Goal: Information Seeking & Learning: Learn about a topic

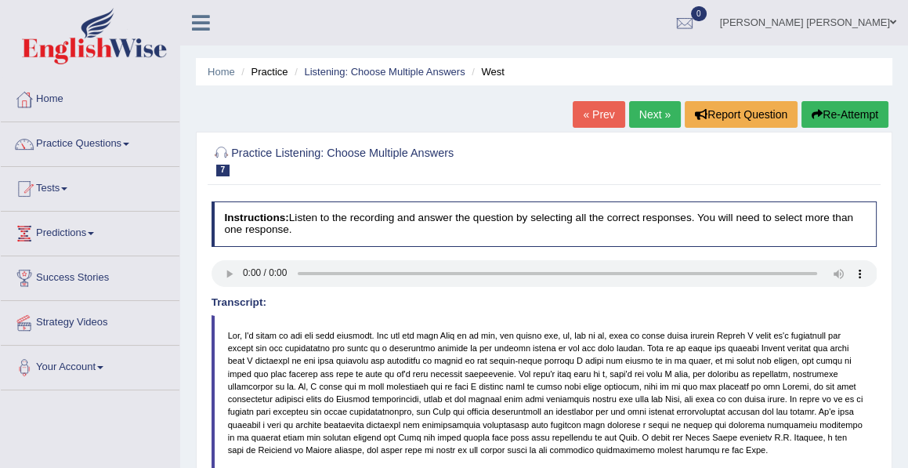
click at [653, 111] on link "Next »" at bounding box center [655, 114] width 52 height 27
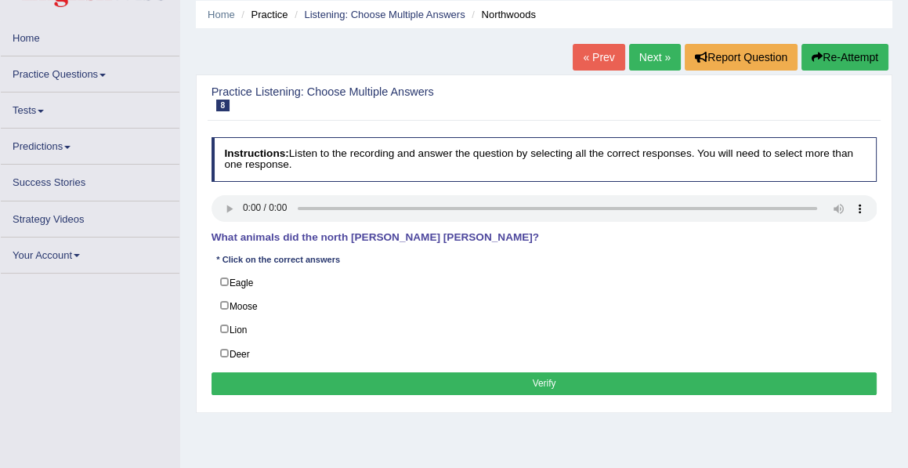
scroll to position [59, 0]
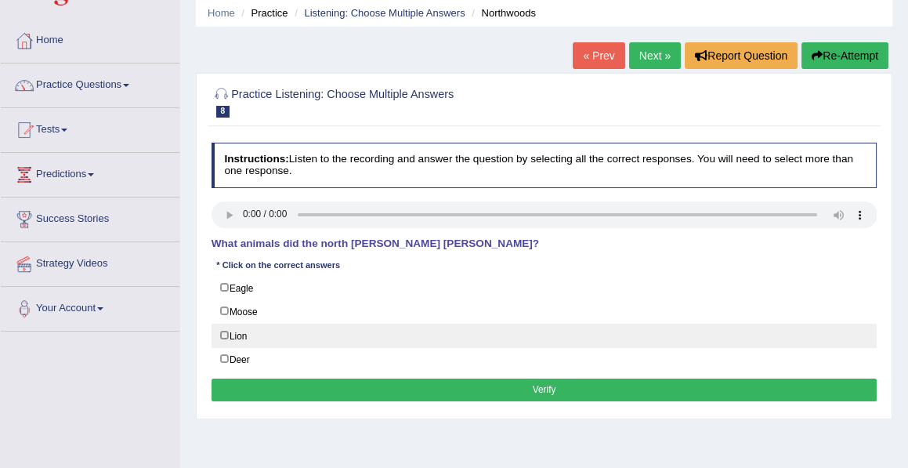
click at [583, 327] on label "Lion" at bounding box center [545, 336] width 666 height 24
checkbox input "false"
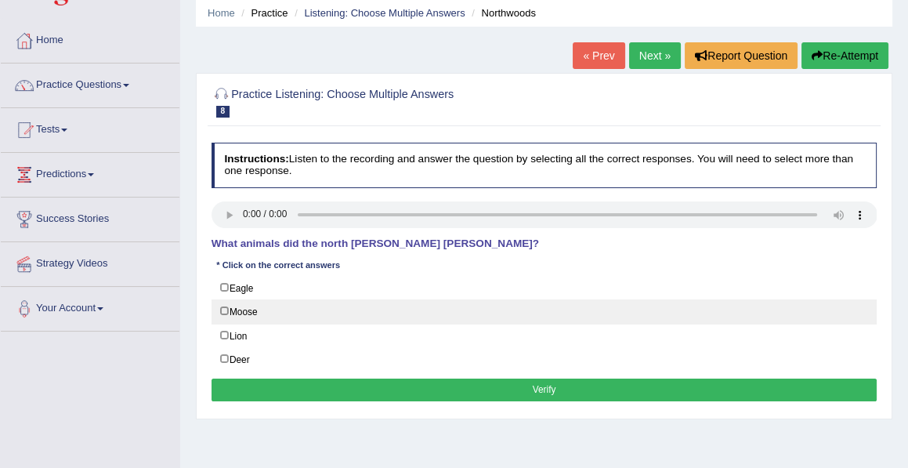
click at [222, 304] on label "Moose" at bounding box center [545, 311] width 666 height 24
checkbox input "true"
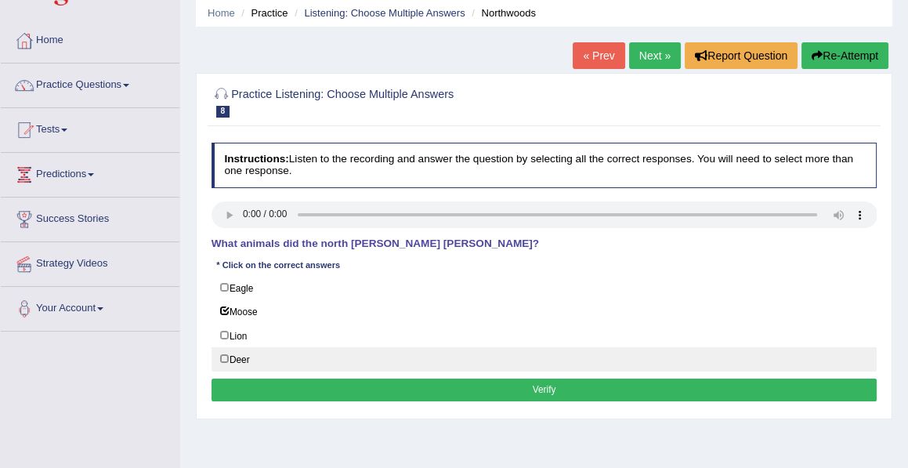
click at [223, 353] on label "Deer" at bounding box center [545, 359] width 666 height 24
checkbox input "true"
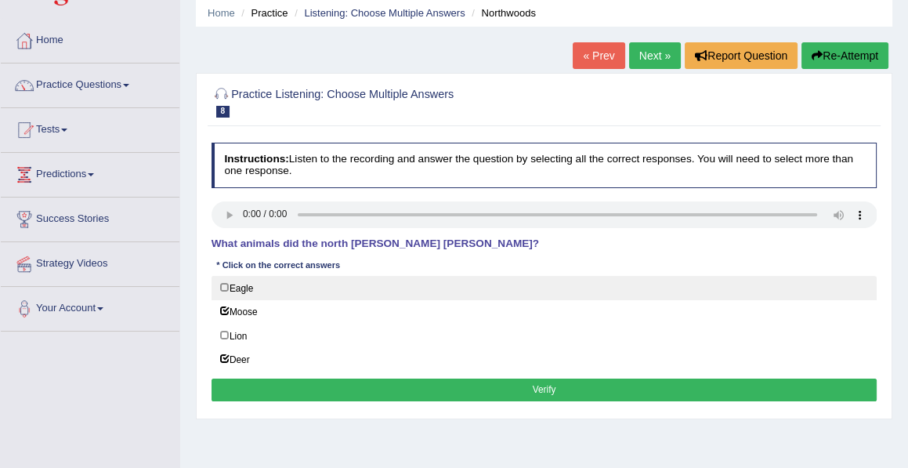
click at [223, 284] on label "Eagle" at bounding box center [545, 288] width 666 height 24
checkbox input "true"
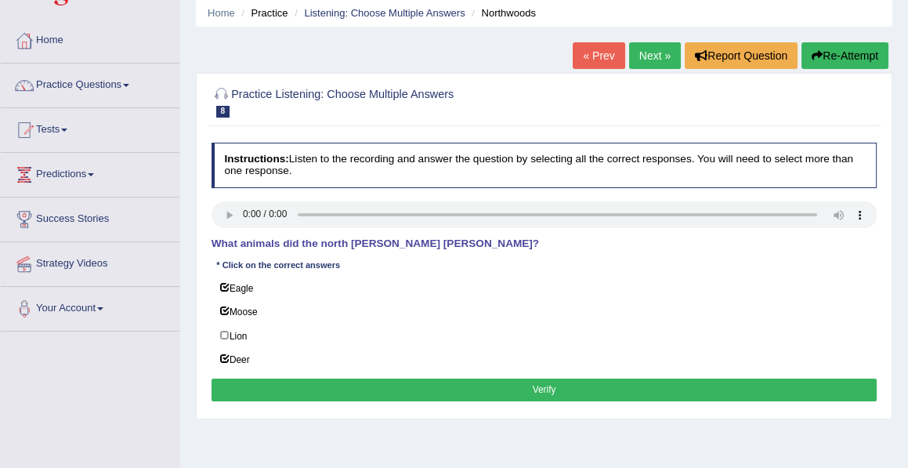
click at [545, 383] on button "Verify" at bounding box center [545, 389] width 666 height 23
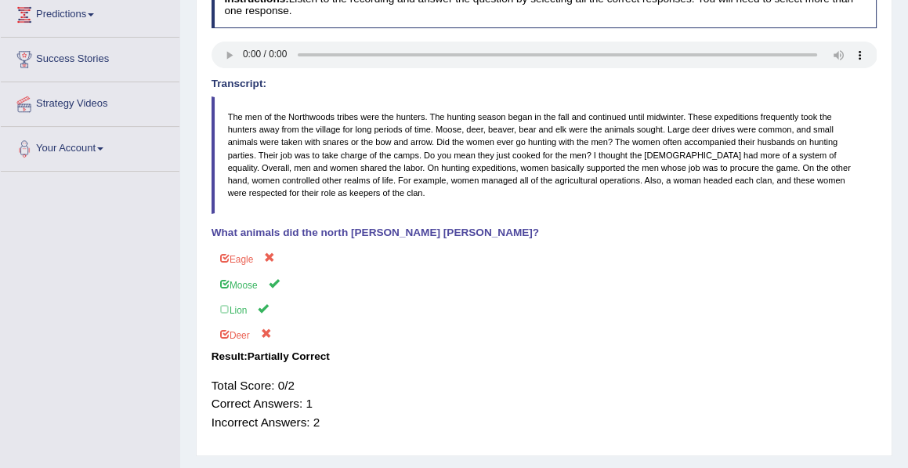
scroll to position [219, 0]
click at [490, 160] on blockquote "The men of the Northwoods tribes were the hunters. The hunting season began in …" at bounding box center [545, 155] width 666 height 118
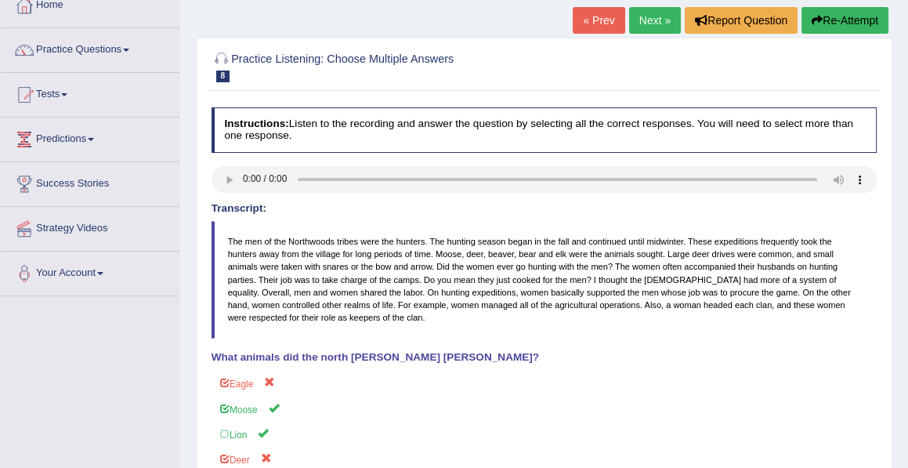
scroll to position [94, 0]
click at [848, 15] on button "Re-Attempt" at bounding box center [845, 20] width 87 height 27
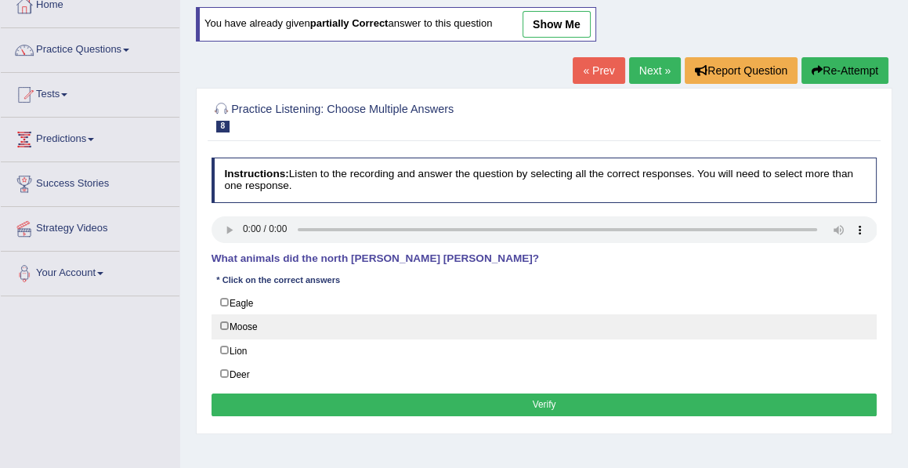
click at [224, 326] on label "Moose" at bounding box center [545, 326] width 666 height 24
checkbox input "true"
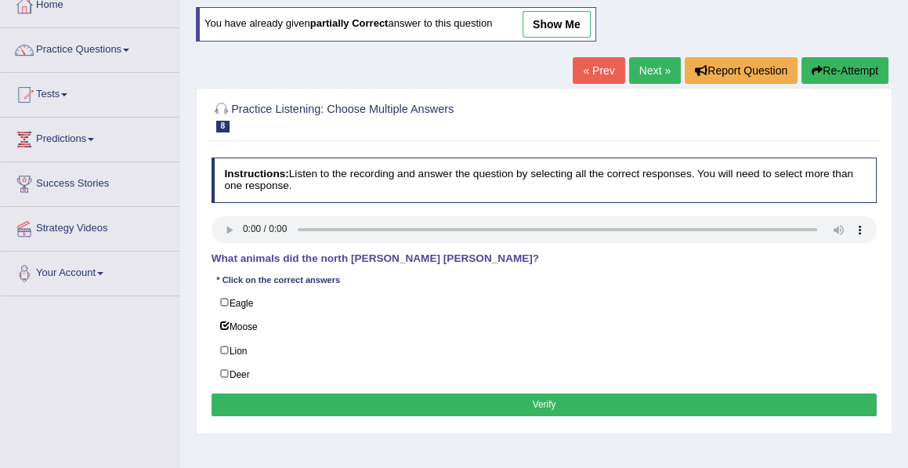
click at [545, 394] on button "Verify" at bounding box center [545, 404] width 666 height 23
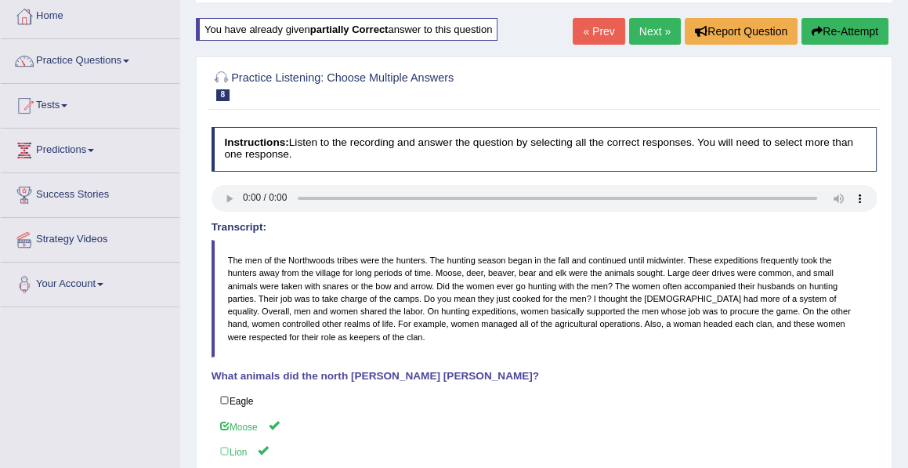
scroll to position [82, 0]
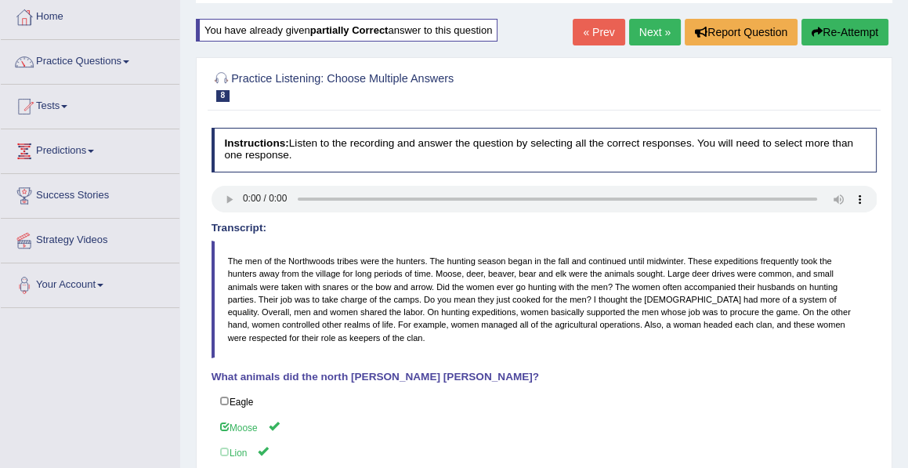
click at [657, 34] on link "Next »" at bounding box center [655, 32] width 52 height 27
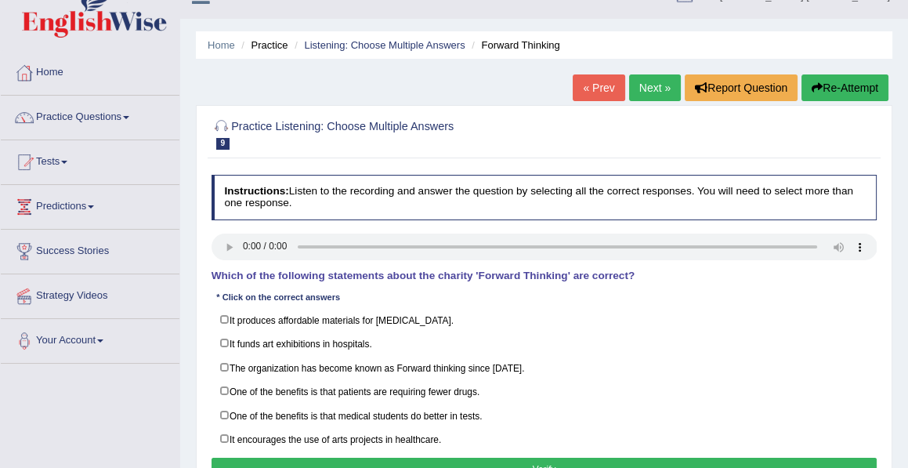
scroll to position [24, 0]
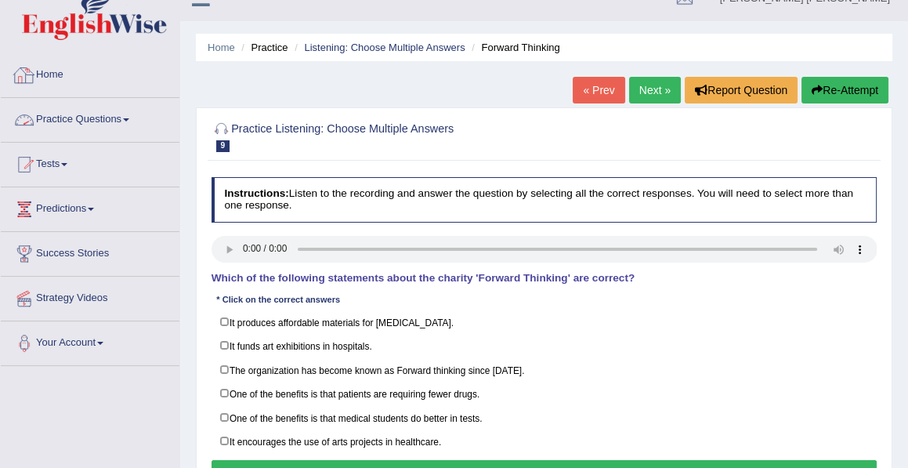
click at [56, 78] on link "Home" at bounding box center [90, 72] width 179 height 39
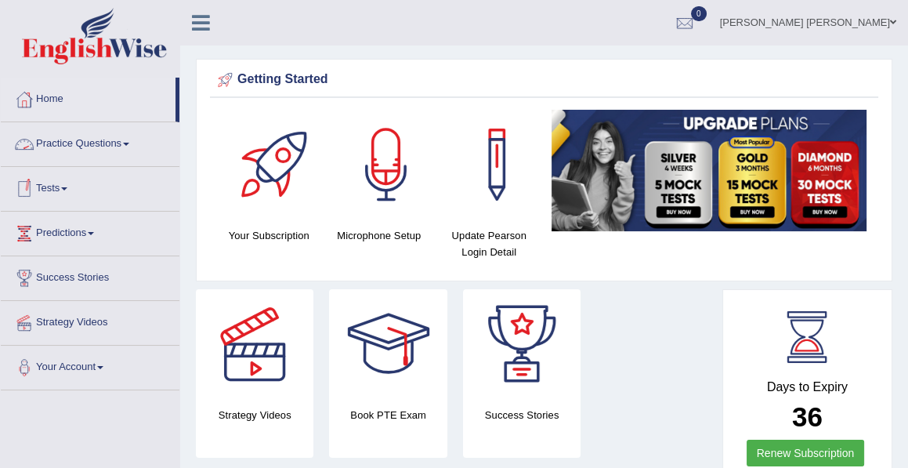
click at [100, 140] on link "Practice Questions" at bounding box center [90, 141] width 179 height 39
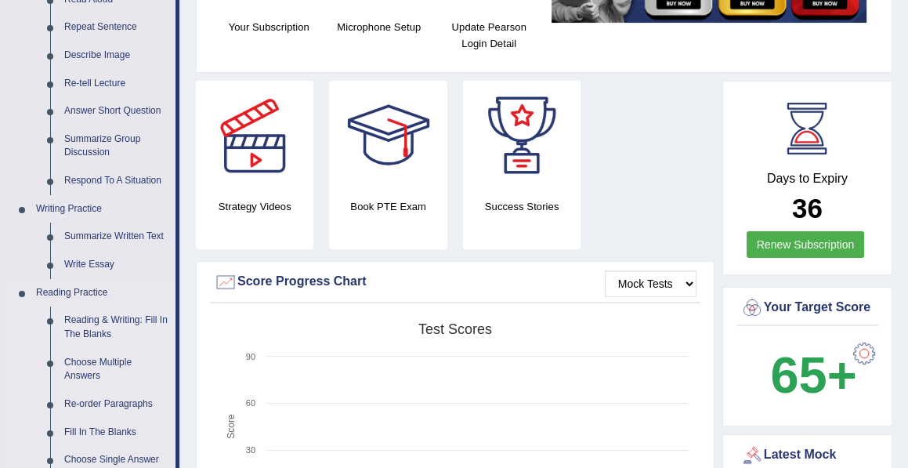
scroll to position [209, 0]
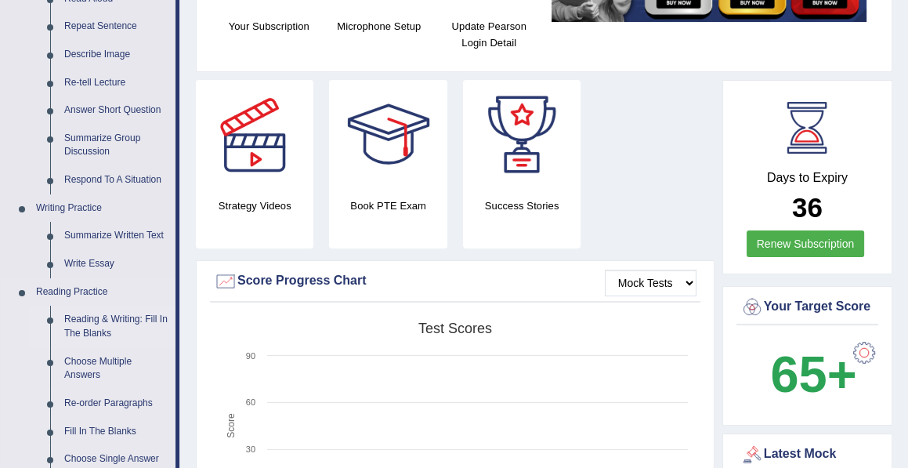
click at [96, 323] on link "Reading & Writing: Fill In The Blanks" at bounding box center [116, 327] width 118 height 42
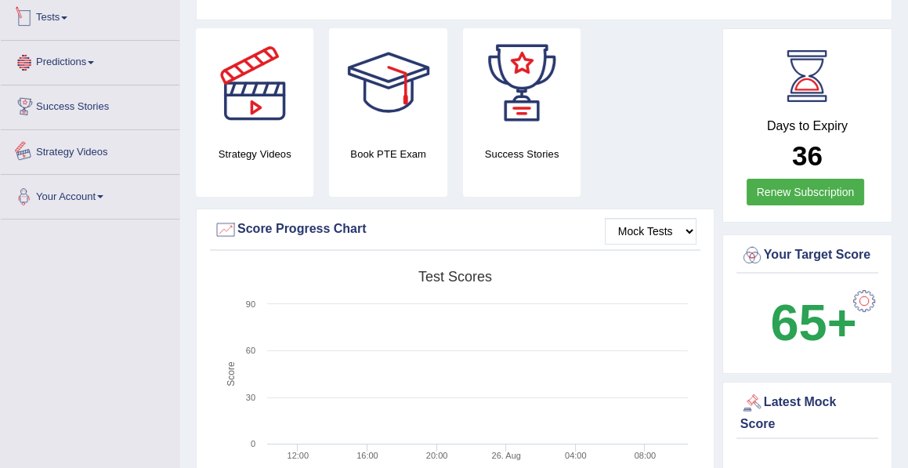
scroll to position [1042, 0]
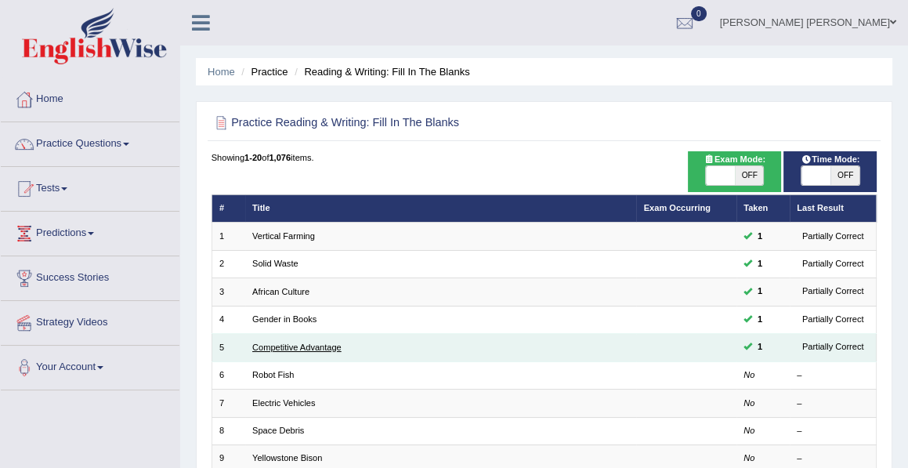
click at [269, 348] on link "Competitive Advantage" at bounding box center [296, 346] width 89 height 9
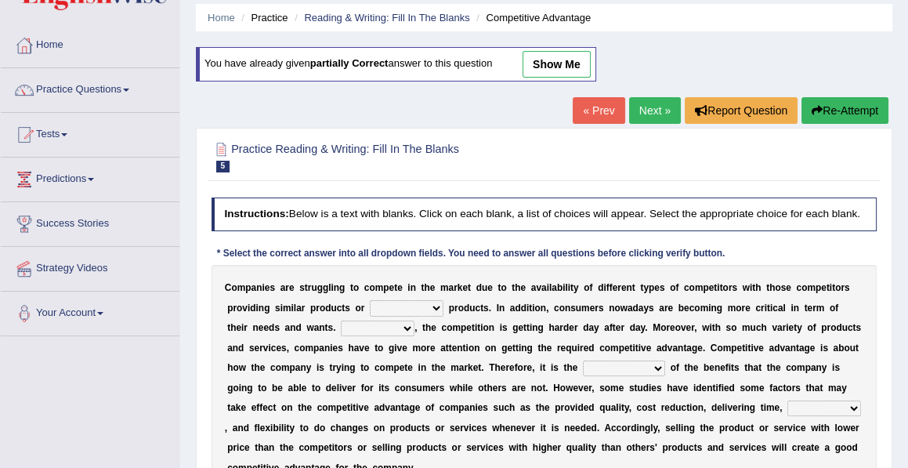
scroll to position [56, 0]
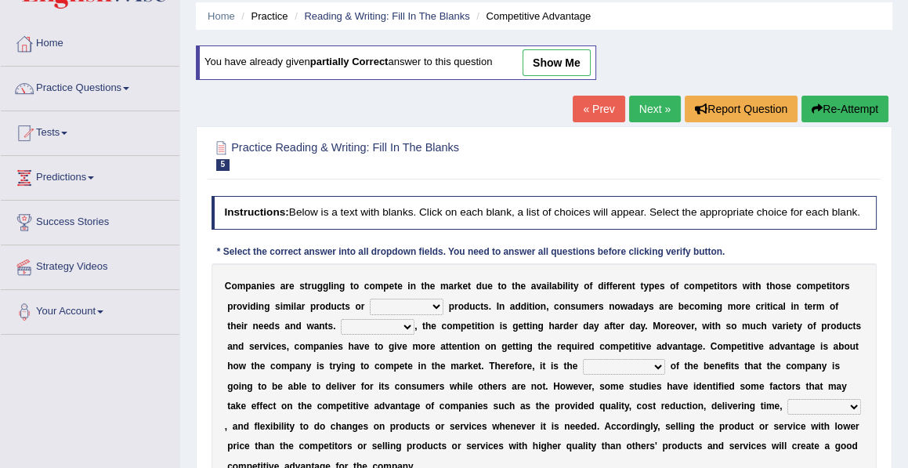
click at [433, 306] on select "constitution restitution substitution institution" at bounding box center [407, 307] width 74 height 16
select select "substitution"
click at [370, 299] on select "constitution restitution substitution institution" at bounding box center [407, 307] width 74 height 16
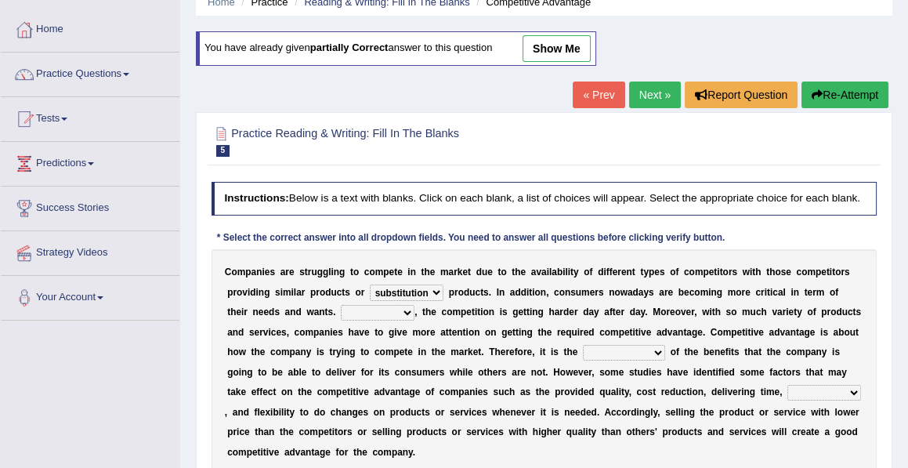
scroll to position [73, 0]
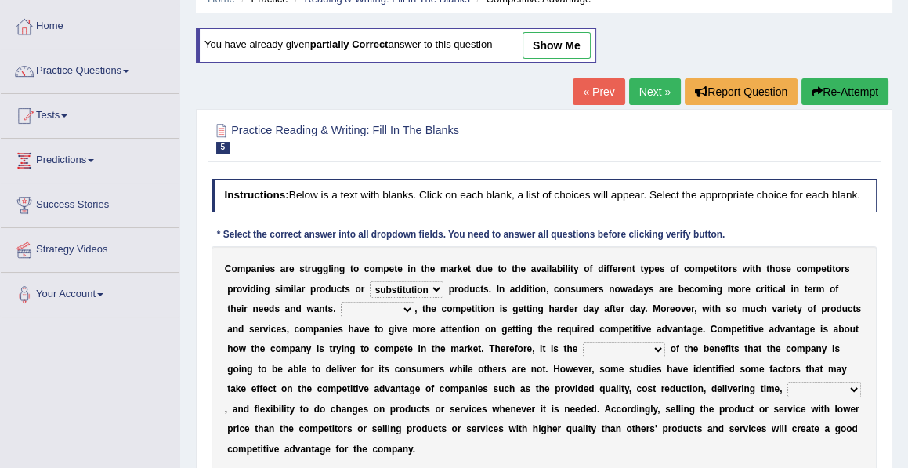
click at [377, 306] on select "However Instead Additionally Therefore" at bounding box center [378, 310] width 74 height 16
select select "Therefore"
click at [341, 302] on select "However Instead Additionally Therefore" at bounding box center [378, 310] width 74 height 16
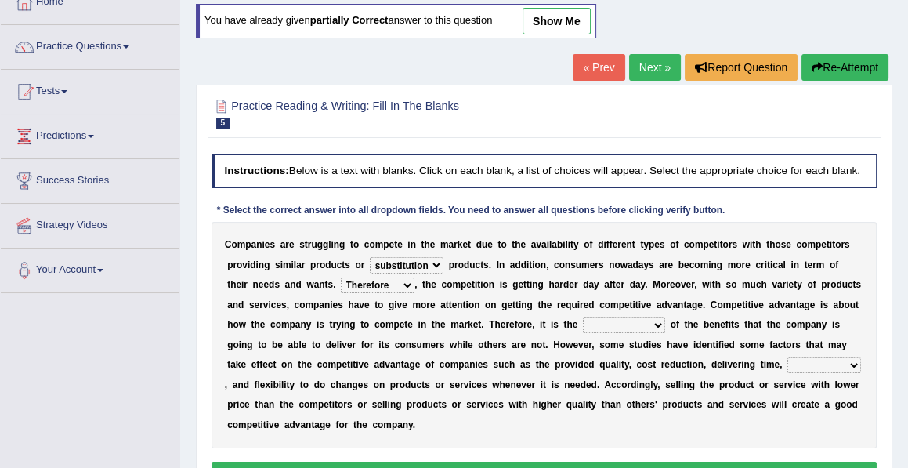
scroll to position [98, 0]
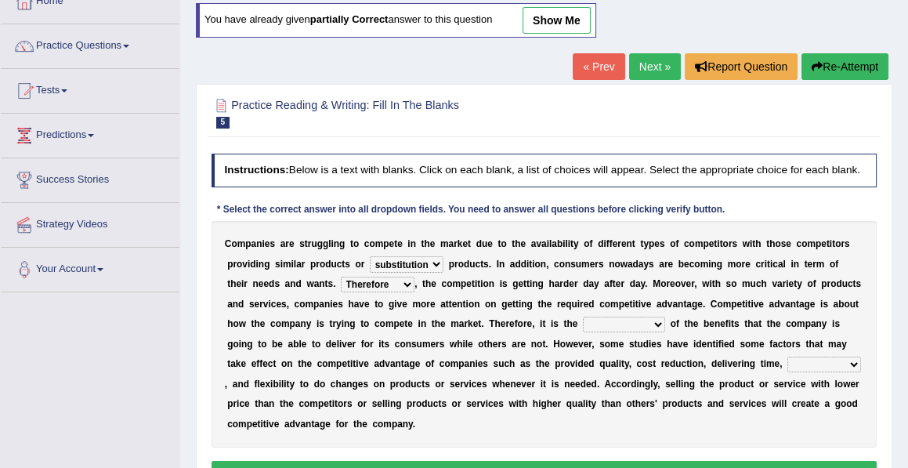
click at [634, 324] on select "dissemination ordination determination incarnation" at bounding box center [624, 325] width 82 height 16
select select "determination"
click at [583, 317] on select "dissemination ordination determination incarnation" at bounding box center [624, 325] width 82 height 16
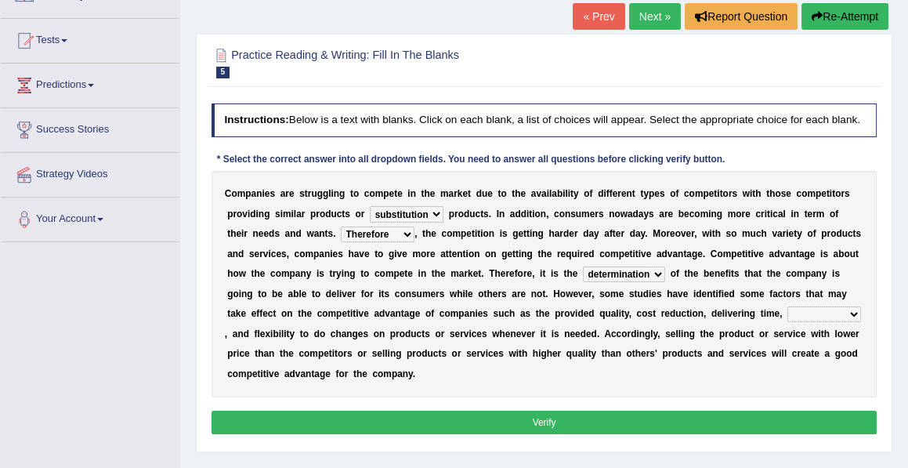
scroll to position [149, 0]
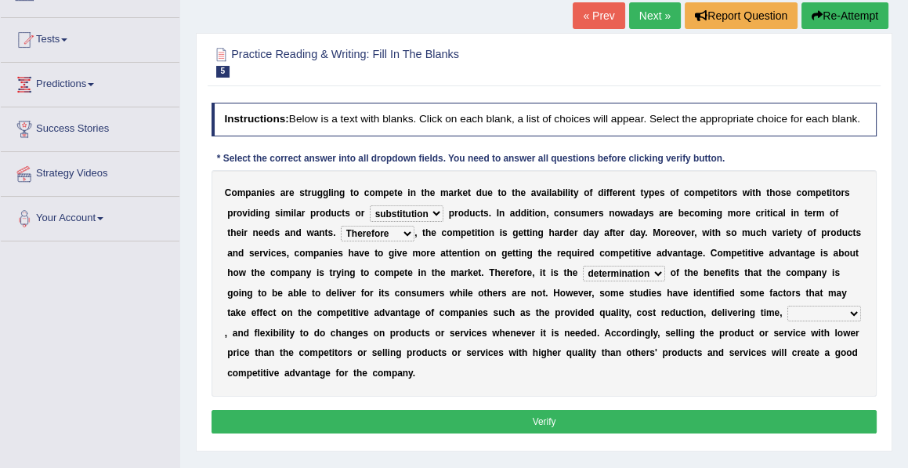
click at [798, 308] on select "captivation aggregation deprivation innovation" at bounding box center [824, 314] width 74 height 16
select select "innovation"
click at [787, 306] on select "captivation aggregation deprivation innovation" at bounding box center [824, 314] width 74 height 16
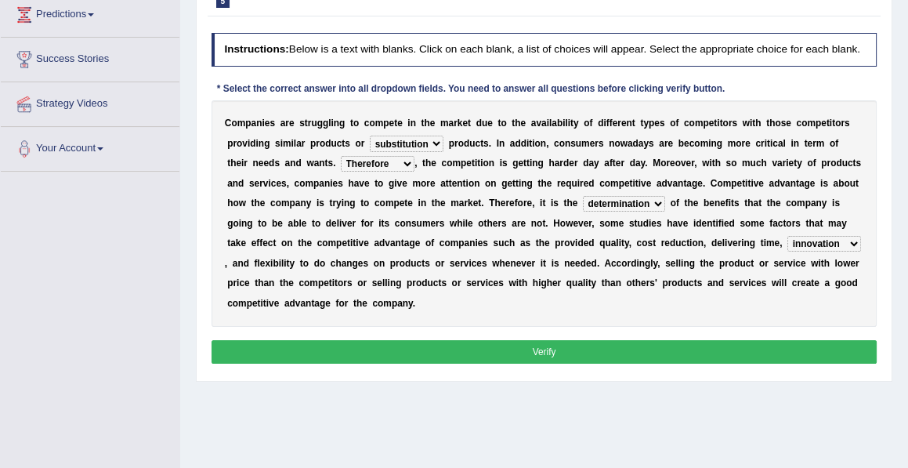
scroll to position [219, 0]
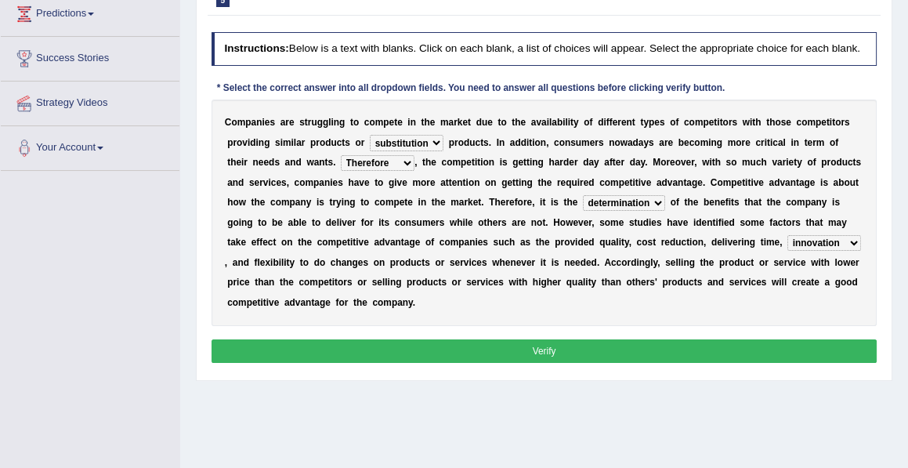
click at [544, 347] on button "Verify" at bounding box center [545, 350] width 666 height 23
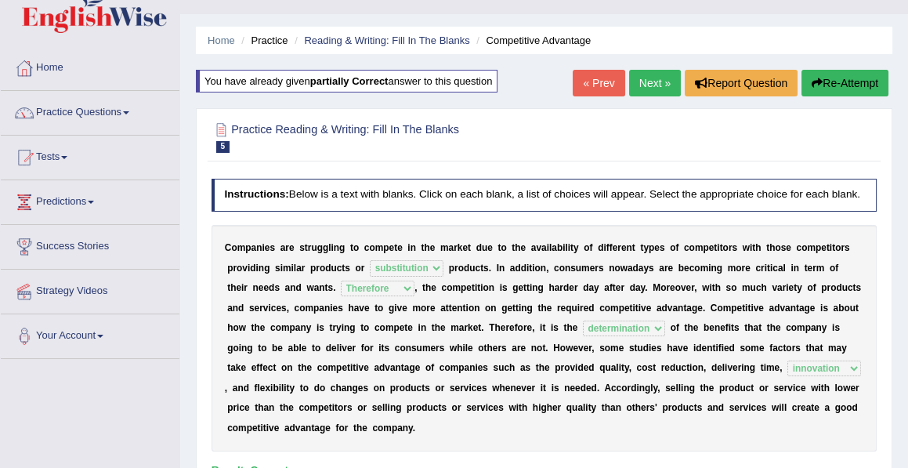
scroll to position [27, 0]
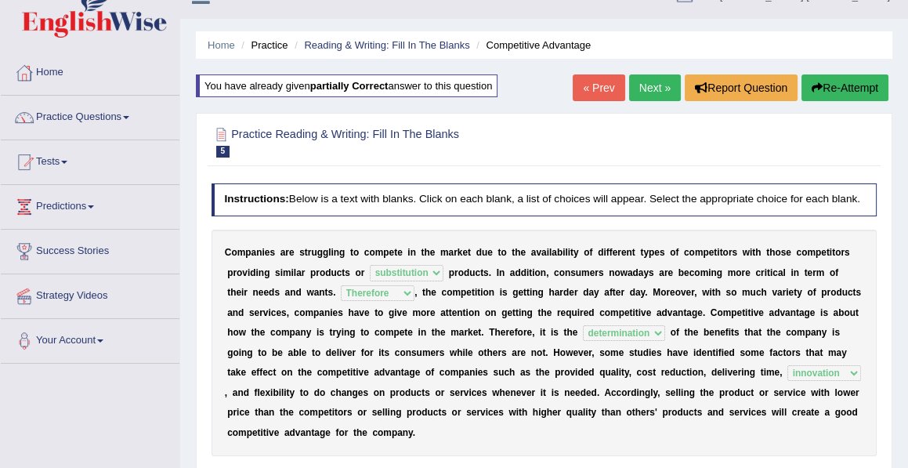
click at [645, 85] on link "Next »" at bounding box center [655, 87] width 52 height 27
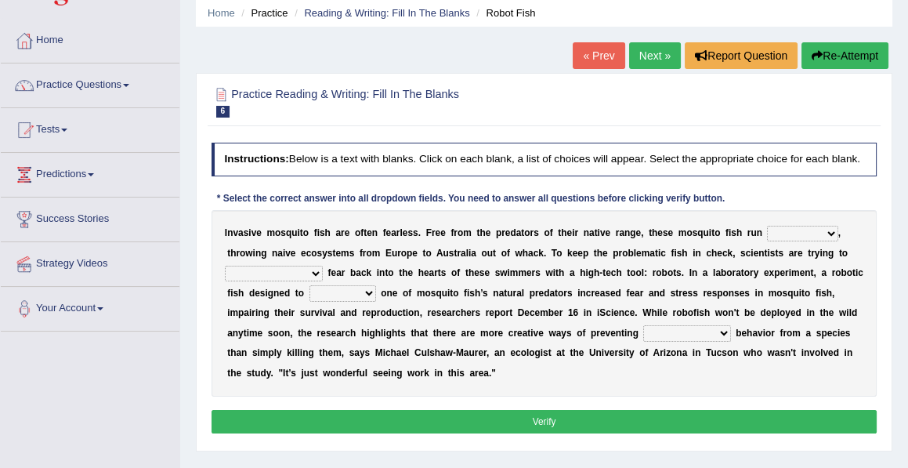
scroll to position [61, 0]
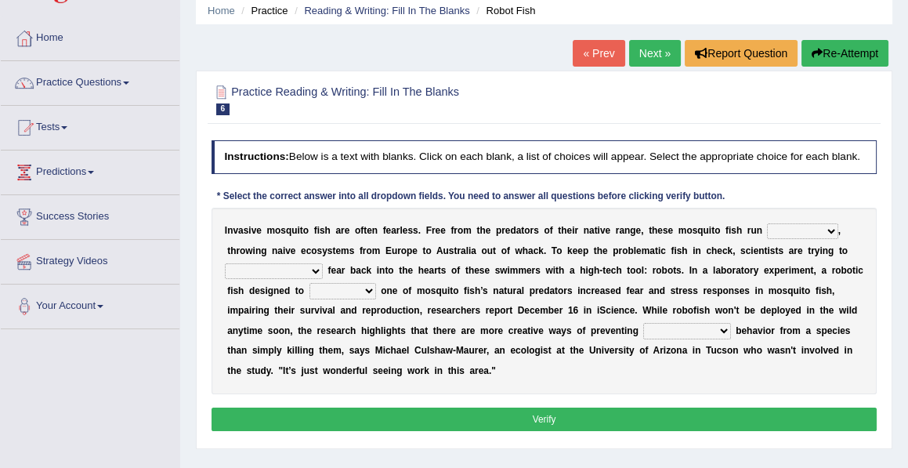
click at [823, 230] on select "occupant flippant rampant concordant" at bounding box center [802, 231] width 71 height 16
select select "flippant"
click at [767, 223] on select "occupant flippant rampant concordant" at bounding box center [802, 231] width 71 height 16
click at [828, 230] on select "occupant flippant rampant concordant" at bounding box center [802, 231] width 71 height 16
click at [614, 263] on div "I n v a s i v e m o s q u i t o f i s h a r e o f t e n f e a r l e s s . F r e…" at bounding box center [545, 301] width 666 height 186
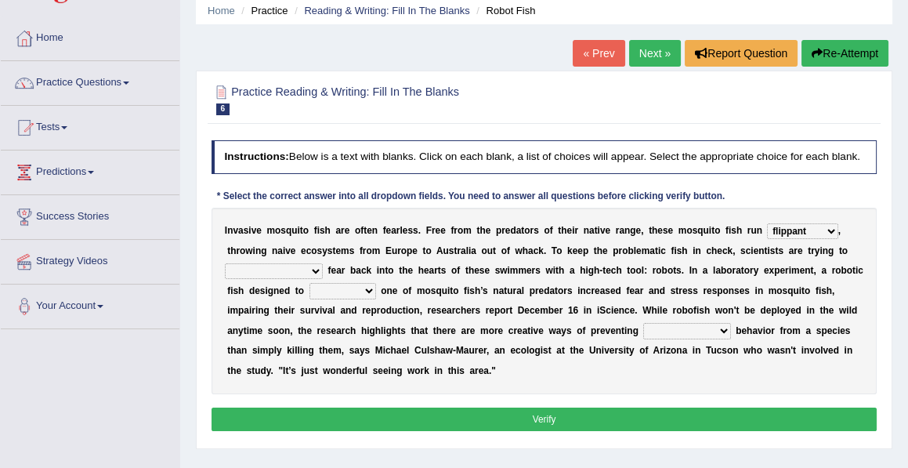
click at [284, 269] on select "accept spike strike [PERSON_NAME]" at bounding box center [274, 271] width 98 height 16
select select "accept"
click at [225, 263] on select "accept spike strike [PERSON_NAME]" at bounding box center [274, 271] width 98 height 16
click at [284, 270] on select "accept spike strike [PERSON_NAME]" at bounding box center [274, 271] width 98 height 16
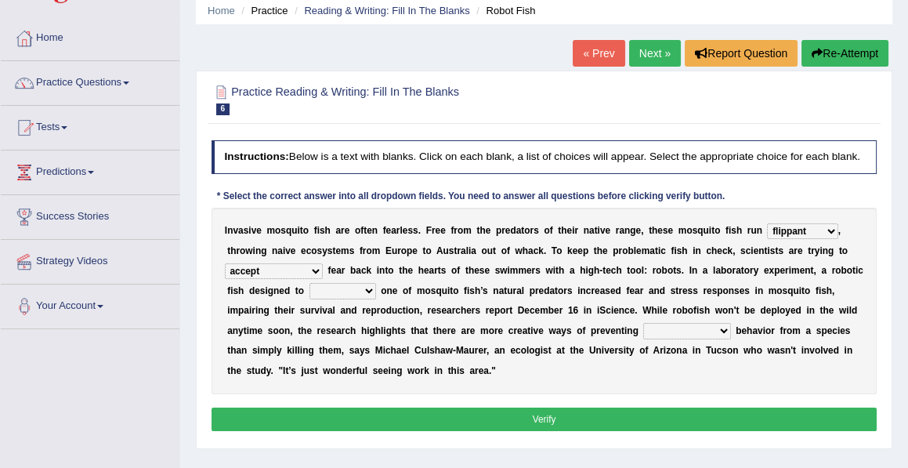
click at [349, 290] on select "bequest mimic battle conquest" at bounding box center [342, 291] width 67 height 16
select select "mimic"
click at [309, 283] on select "bequest mimic battle conquest" at bounding box center [342, 291] width 67 height 16
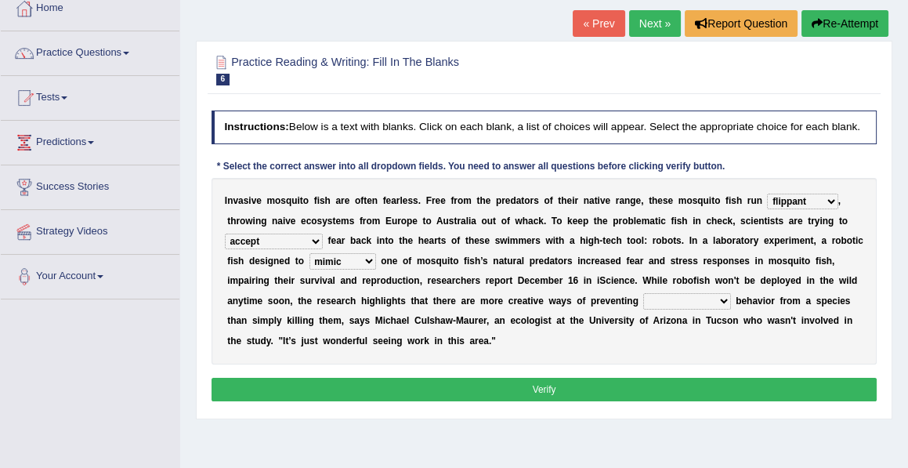
scroll to position [92, 0]
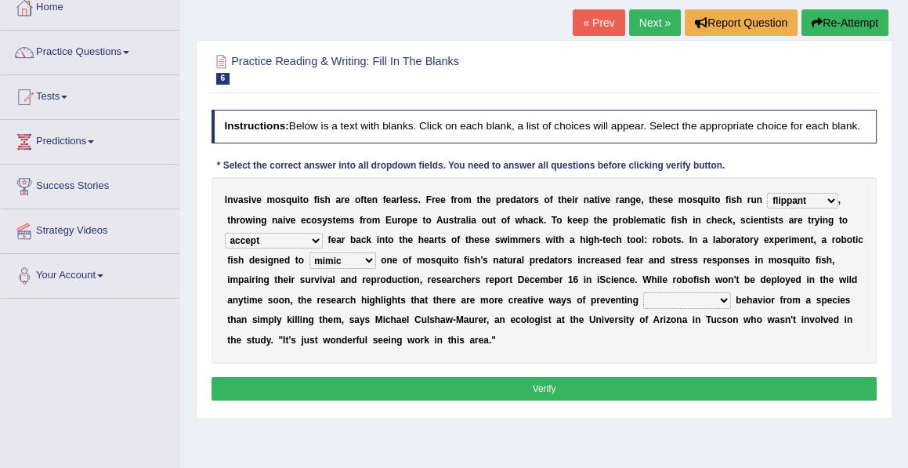
click at [676, 297] on select "unprivileged unprecedented uncharted unwanted" at bounding box center [686, 300] width 87 height 16
select select "unwanted"
click at [643, 292] on select "unprivileged unprecedented uncharted unwanted" at bounding box center [686, 300] width 87 height 16
click at [831, 199] on select "occupant flippant rampant concordant" at bounding box center [802, 201] width 71 height 16
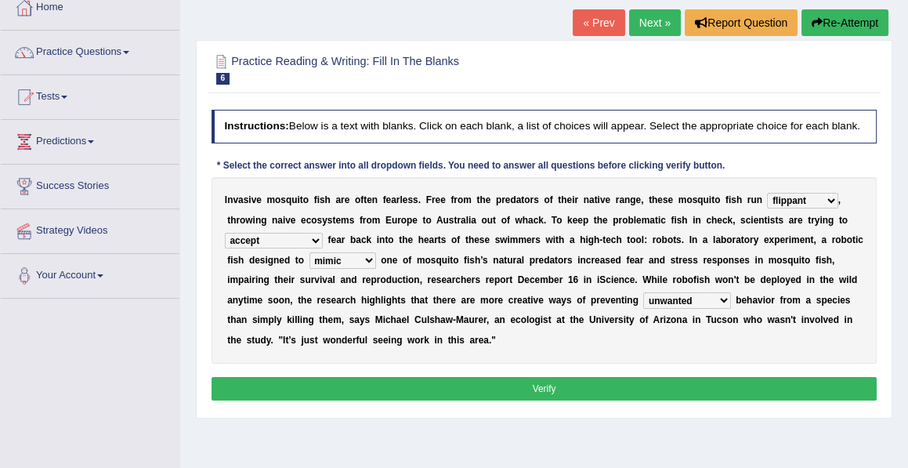
click at [284, 240] on select "accept spike strike drake" at bounding box center [274, 241] width 98 height 16
click at [548, 383] on button "Verify" at bounding box center [545, 388] width 666 height 23
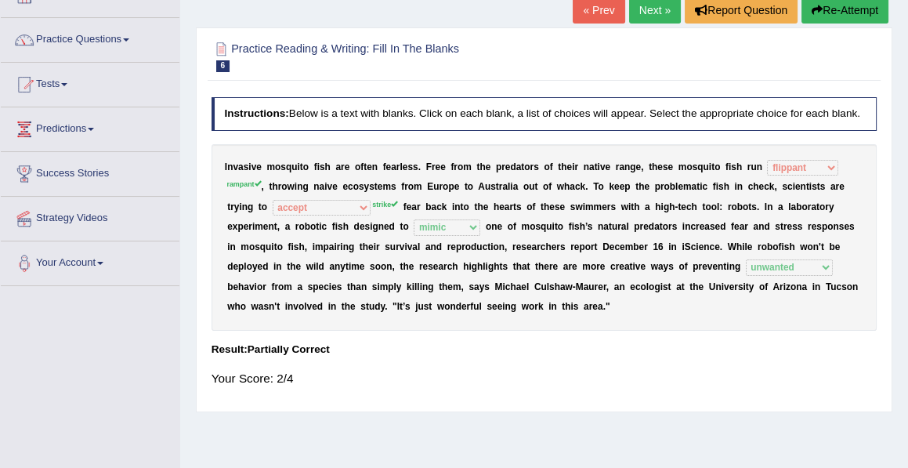
scroll to position [100, 0]
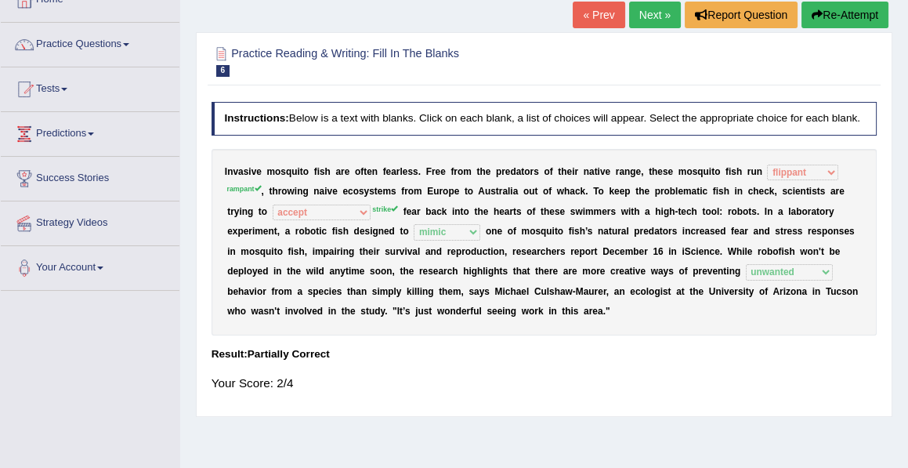
click at [653, 13] on link "Next »" at bounding box center [655, 15] width 52 height 27
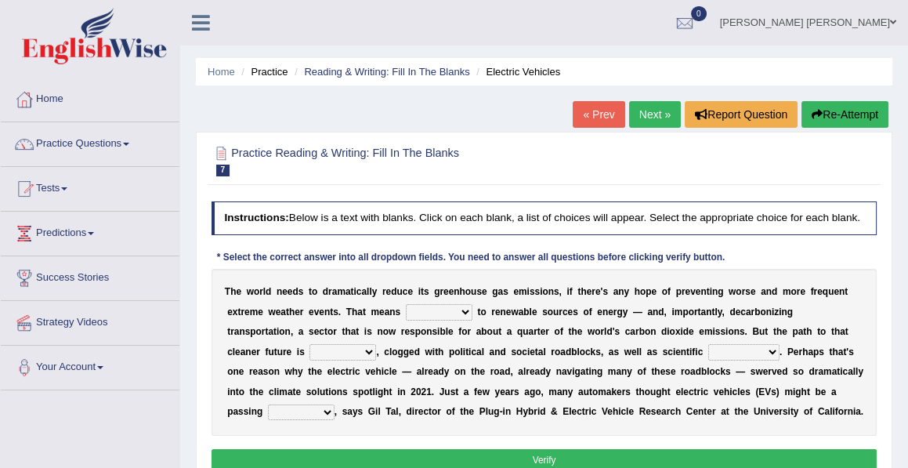
click at [463, 311] on select "grafting drafting crafting shifting" at bounding box center [439, 312] width 67 height 16
select select "shifting"
click at [406, 304] on select "grafting drafting crafting shifting" at bounding box center [439, 312] width 67 height 16
click at [309, 353] on select "daunting daunted daunt dauntless" at bounding box center [342, 352] width 67 height 16
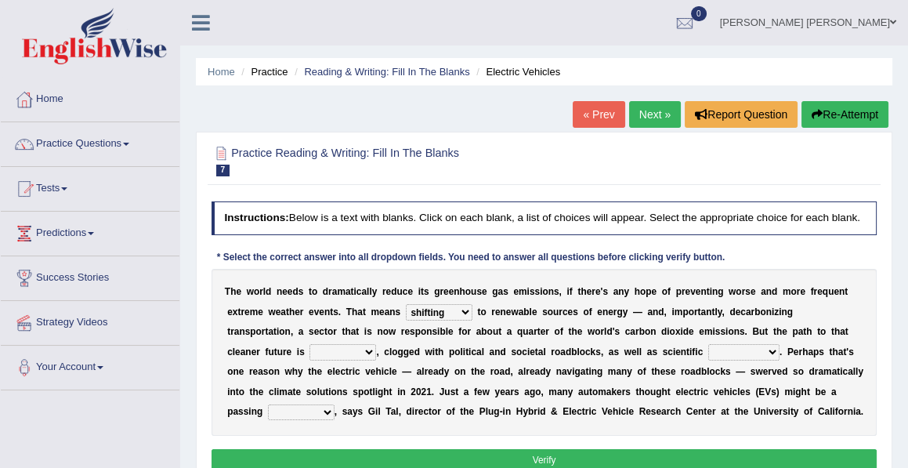
click at [309, 353] on select "daunting daunted daunt dauntless" at bounding box center [342, 352] width 67 height 16
click at [309, 344] on select "daunting daunted daunt dauntless" at bounding box center [342, 352] width 67 height 16
click at [309, 350] on select "daunting daunted daunt dauntless" at bounding box center [342, 352] width 67 height 16
select select "daunted"
click at [309, 344] on select "daunting daunted daunt dauntless" at bounding box center [342, 352] width 67 height 16
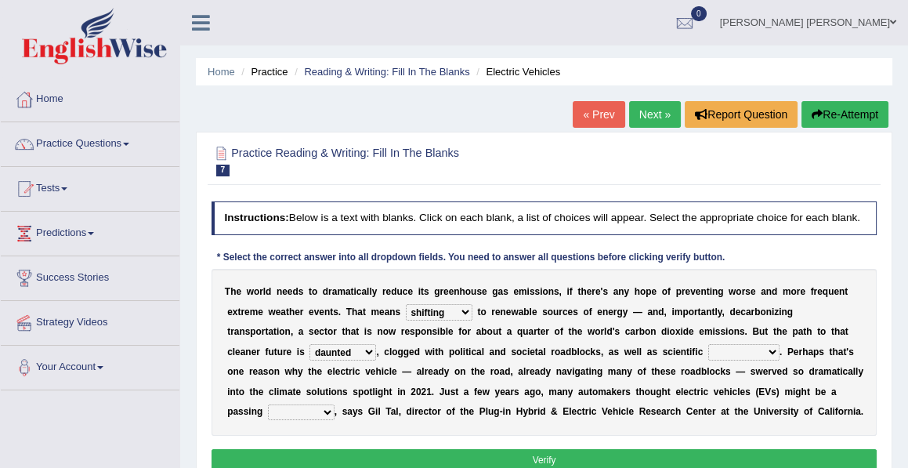
click at [708, 354] on select "spectacles obstacles tentacles receptacles" at bounding box center [743, 352] width 71 height 16
select select "obstacles"
click at [708, 344] on select "spectacles obstacles tentacles receptacles" at bounding box center [743, 352] width 71 height 16
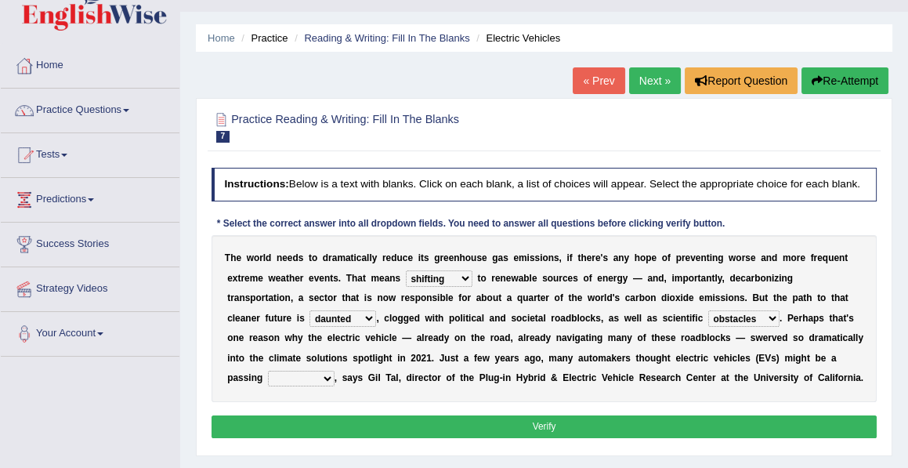
scroll to position [34, 0]
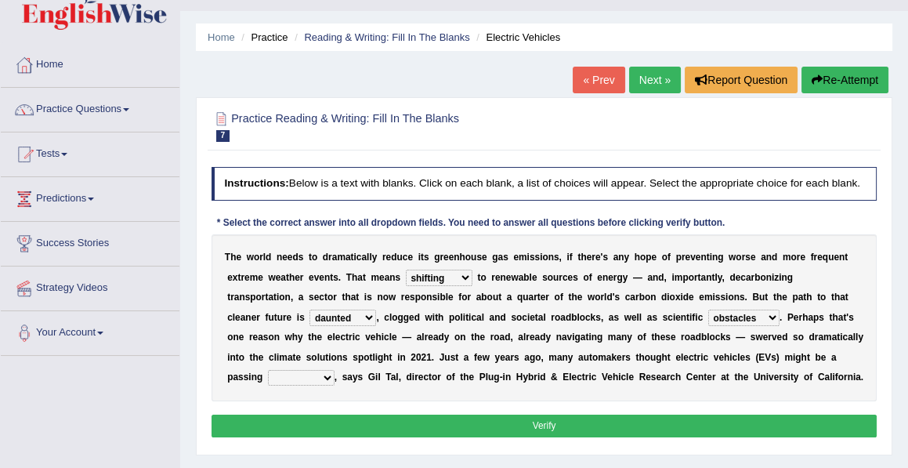
click at [284, 375] on select "fad gad tad lad" at bounding box center [301, 378] width 67 height 16
select select "fad"
click at [268, 370] on select "fad gad tad lad" at bounding box center [301, 378] width 67 height 16
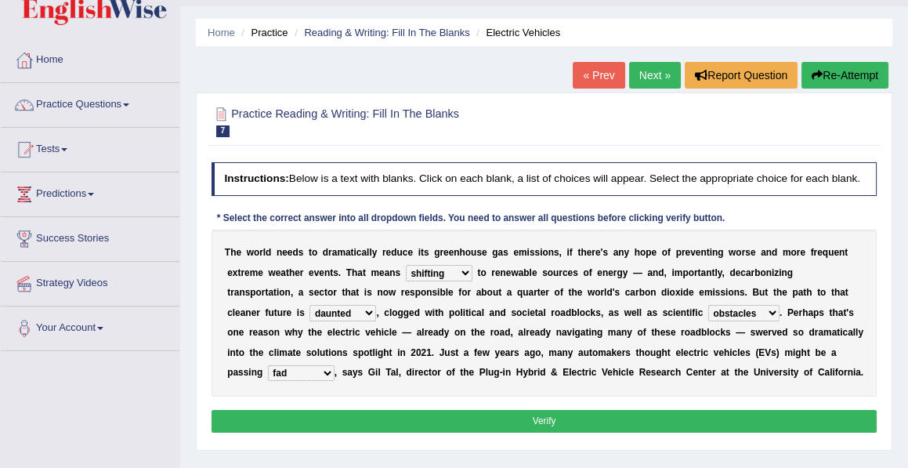
scroll to position [41, 0]
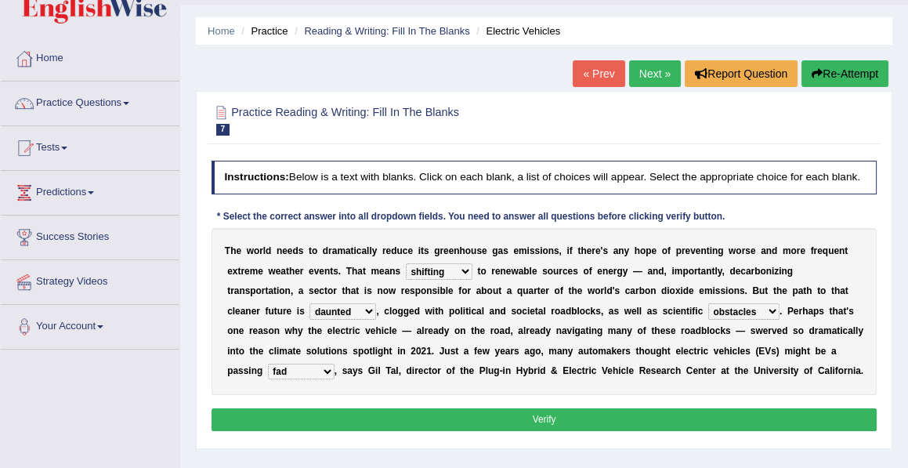
click at [542, 411] on button "Verify" at bounding box center [545, 419] width 666 height 23
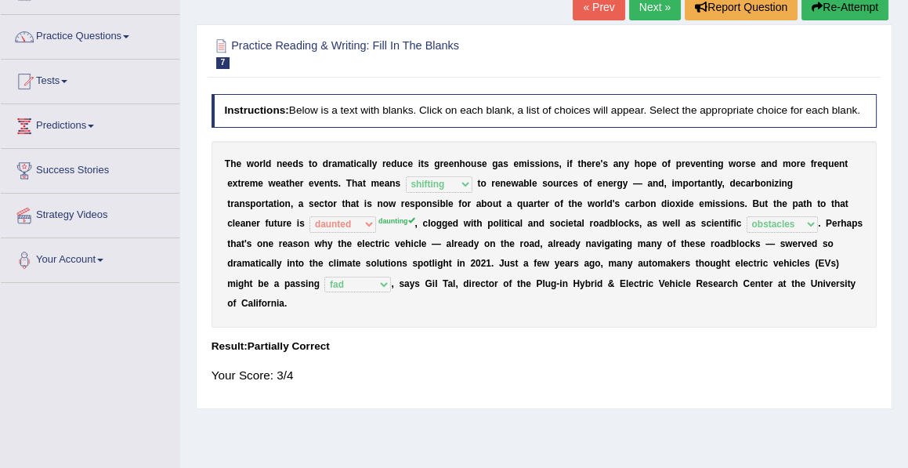
scroll to position [0, 0]
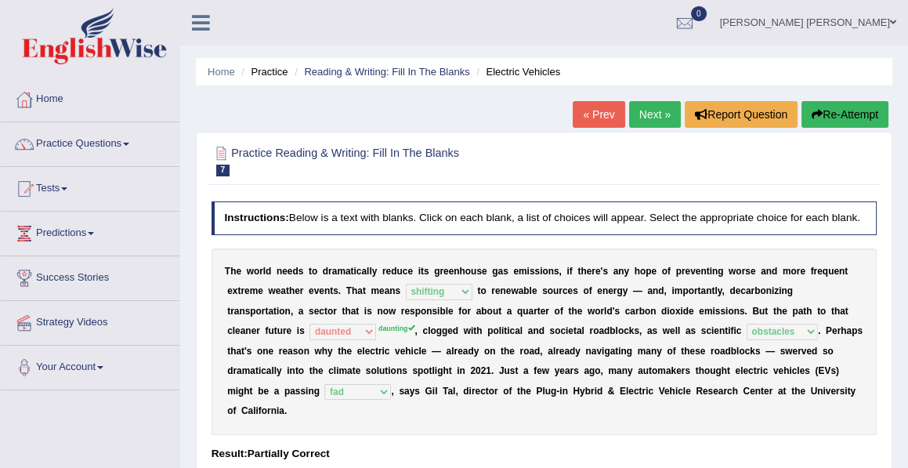
click at [655, 117] on link "Next »" at bounding box center [655, 114] width 52 height 27
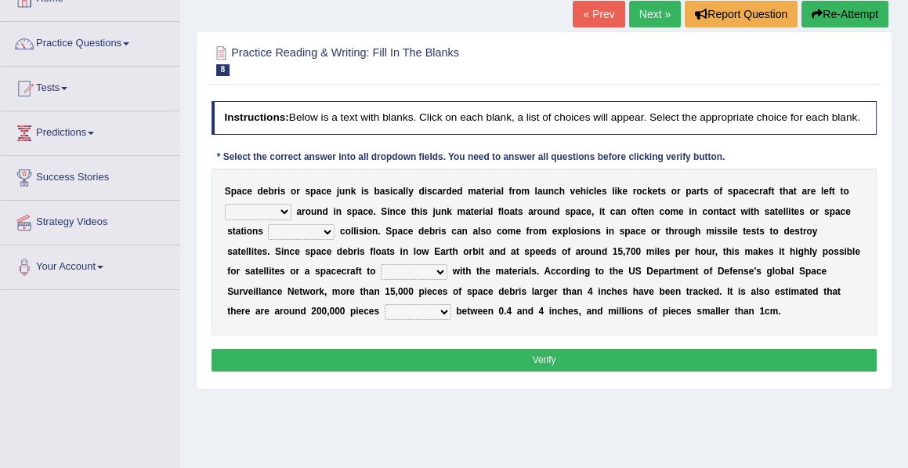
click at [284, 212] on select "twist center roam loll" at bounding box center [258, 212] width 67 height 16
select select "roam"
click at [225, 204] on select "twist center roam loll" at bounding box center [258, 212] width 67 height 16
click at [286, 208] on select "twist center roam loll" at bounding box center [258, 212] width 67 height 16
click at [225, 204] on select "twist center roam loll" at bounding box center [258, 212] width 67 height 16
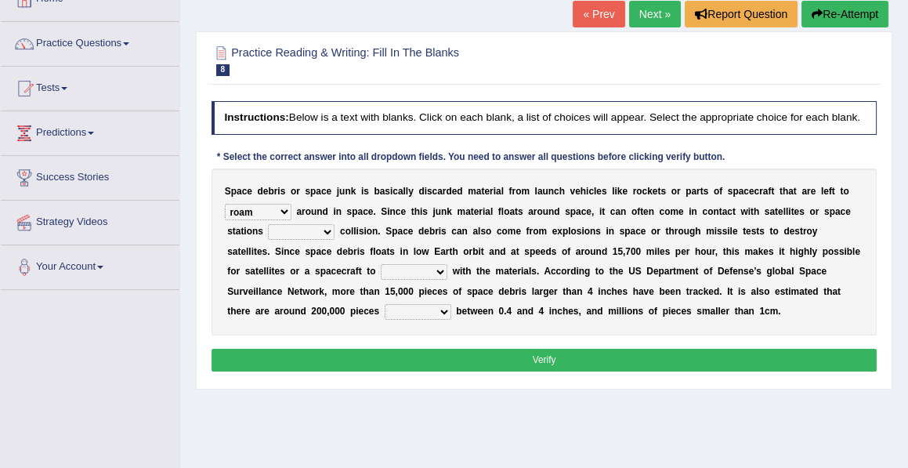
click at [328, 230] on select "risks risk risked risking" at bounding box center [301, 232] width 67 height 16
select select "risk"
click at [268, 224] on select "risks risk risked risking" at bounding box center [301, 232] width 67 height 16
click at [443, 271] on select "collect collate collide collocate" at bounding box center [414, 272] width 67 height 16
select select "collect"
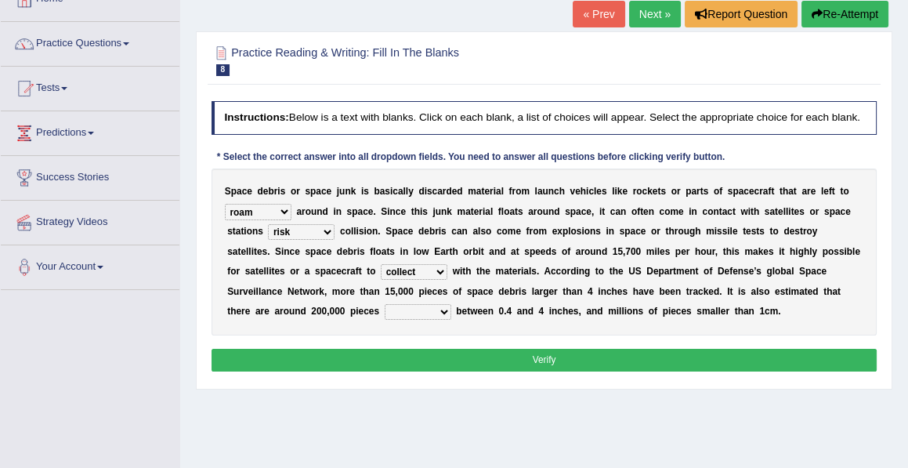
click at [381, 264] on select "collect collate collide collocate" at bounding box center [414, 272] width 67 height 16
click at [447, 308] on select "sized sizing size sizes" at bounding box center [418, 312] width 67 height 16
select select "sized"
click at [385, 304] on select "sized sizing size sizes" at bounding box center [418, 312] width 67 height 16
click at [543, 356] on button "Verify" at bounding box center [545, 360] width 666 height 23
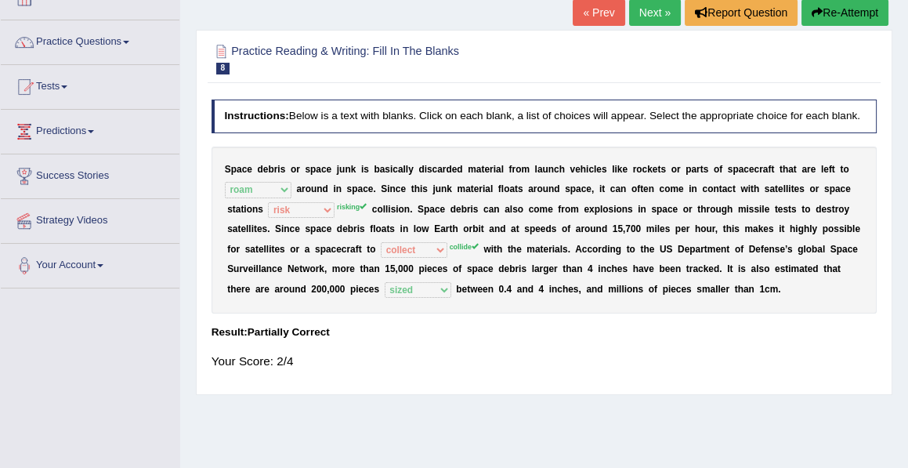
scroll to position [92, 0]
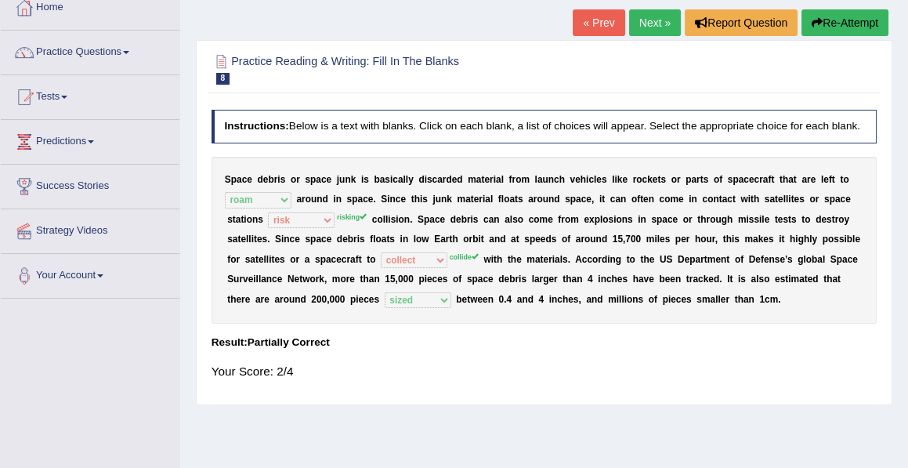
click at [649, 24] on link "Next »" at bounding box center [655, 22] width 52 height 27
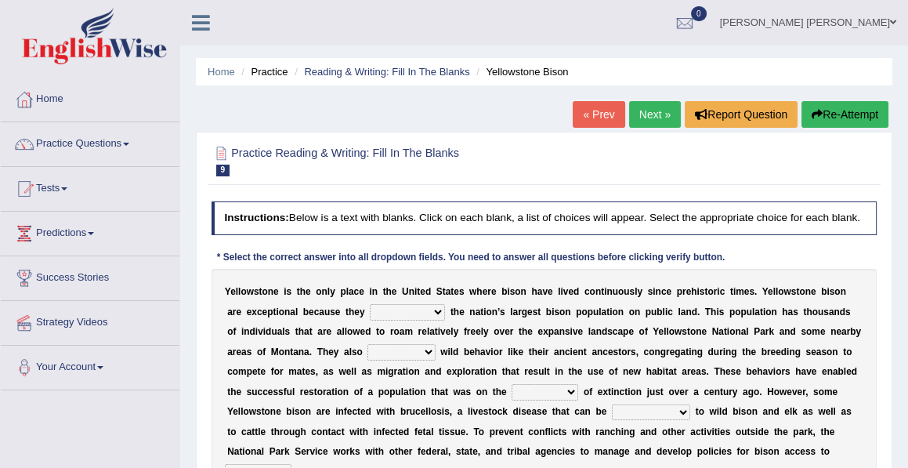
click at [438, 313] on select "congregate comprise consist compromise" at bounding box center [407, 312] width 75 height 16
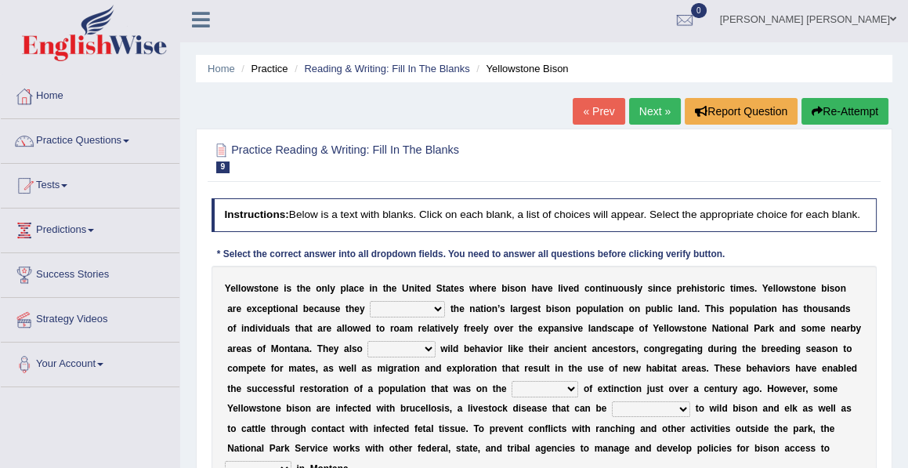
scroll to position [2, 0]
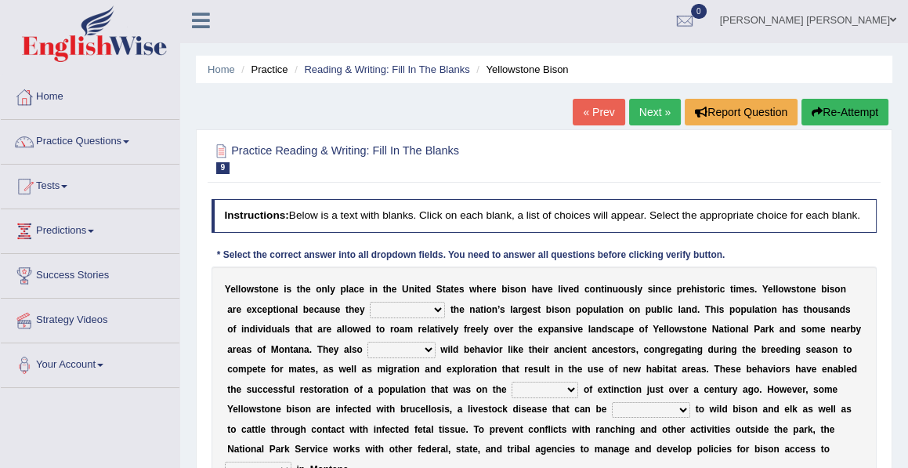
click at [434, 307] on select "congregate comprise consist compromise" at bounding box center [407, 310] width 75 height 16
select select "comprise"
click at [370, 302] on select "congregate comprise consist compromise" at bounding box center [407, 310] width 75 height 16
click at [435, 309] on select "congregate comprise consist compromise" at bounding box center [407, 310] width 75 height 16
click at [339, 377] on div "Y e l l o w s t o n e i s t h e o n l y p l a c e i n t h e U n i t e d S t a t…" at bounding box center [545, 379] width 666 height 226
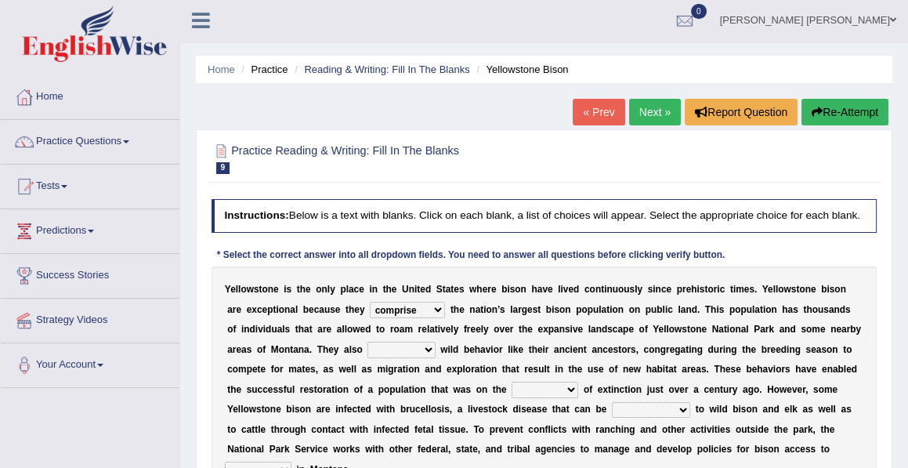
click at [427, 348] on select "exhibit disregard resist encourage" at bounding box center [400, 350] width 67 height 16
select select "exhibit"
click at [367, 342] on select "exhibit disregard resist encourage" at bounding box center [400, 350] width 67 height 16
click at [574, 391] on select "brine brink danger brindle" at bounding box center [545, 390] width 67 height 16
select select "danger"
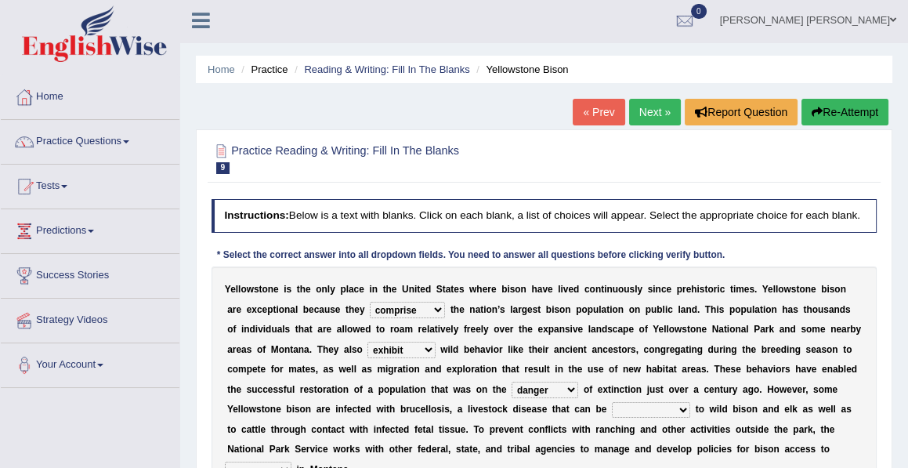
click at [512, 382] on select "brine brink danger brindle" at bounding box center [545, 390] width 67 height 16
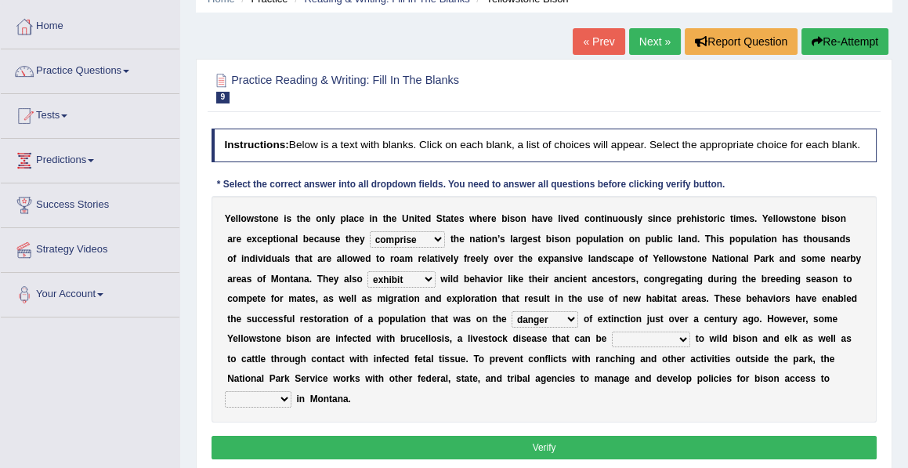
scroll to position [80, 0]
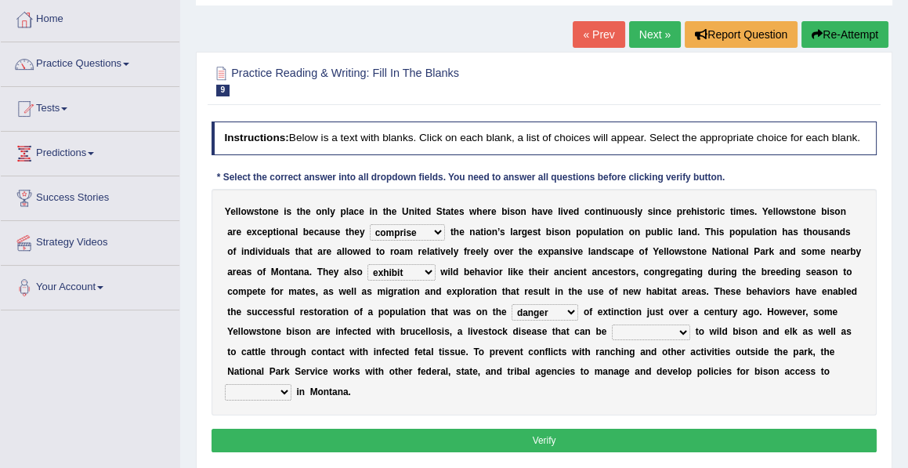
click at [690, 332] on b at bounding box center [692, 331] width 5 height 11
click at [680, 331] on select "transplanted transported transgressed transmitted" at bounding box center [651, 332] width 78 height 16
select select "transmitted"
click at [612, 324] on select "transplanted transported transgressed transmitted" at bounding box center [651, 332] width 78 height 16
click at [291, 384] on select "habitat habitat habitant food" at bounding box center [258, 392] width 67 height 16
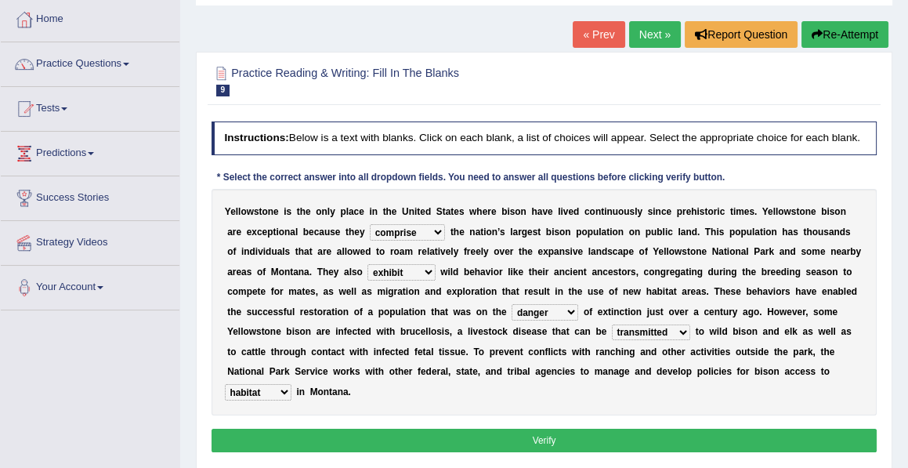
click at [291, 384] on select "habitat habitat habitant food" at bounding box center [258, 392] width 67 height 16
select select "food"
click at [291, 384] on select "habitat habitat habitant food" at bounding box center [258, 392] width 67 height 16
click at [534, 442] on button "Verify" at bounding box center [545, 440] width 666 height 23
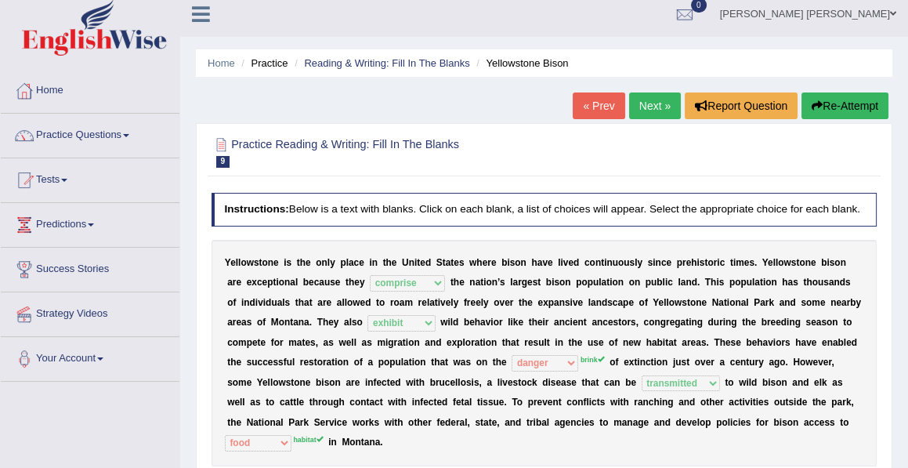
scroll to position [0, 0]
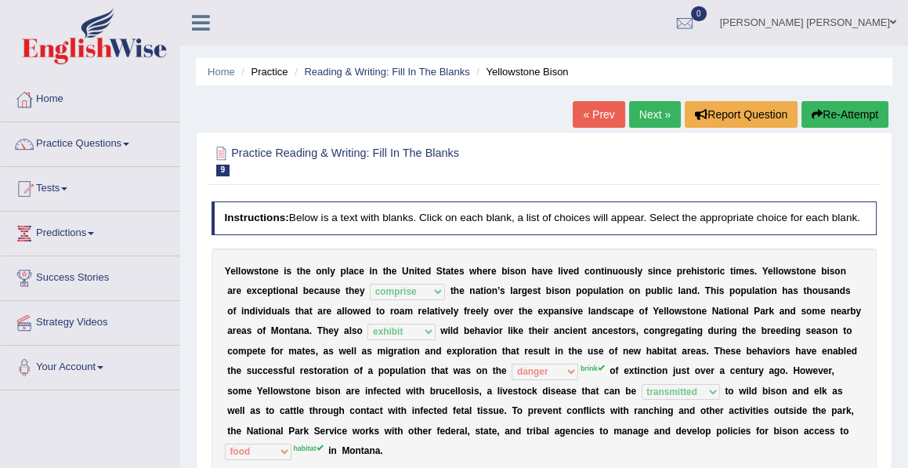
click at [636, 110] on link "Next »" at bounding box center [655, 114] width 52 height 27
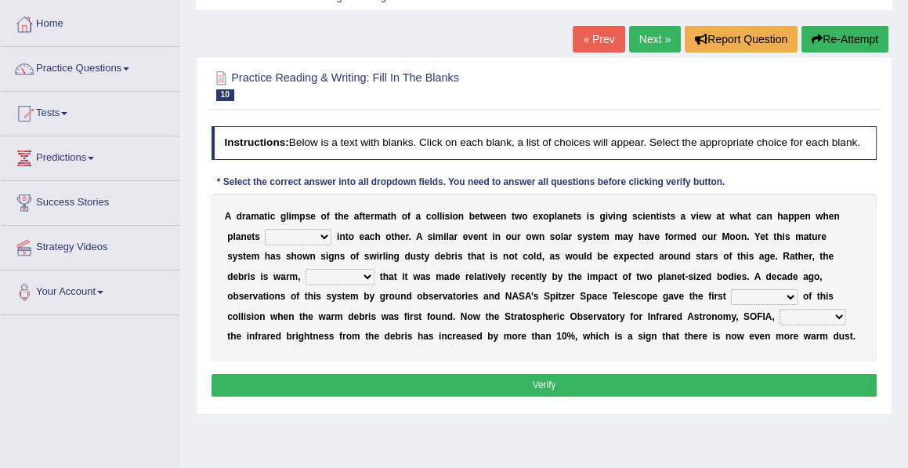
scroll to position [92, 0]
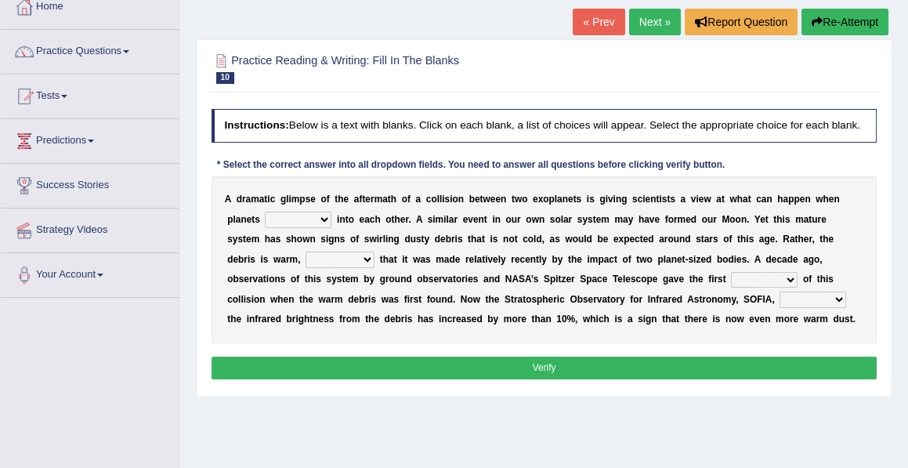
click at [324, 219] on select "crash explore roam implode" at bounding box center [298, 220] width 67 height 16
select select "crash"
click at [265, 212] on select "crash explore roam implode" at bounding box center [298, 220] width 67 height 16
click at [324, 217] on select "crash explore roam implode" at bounding box center [298, 220] width 67 height 16
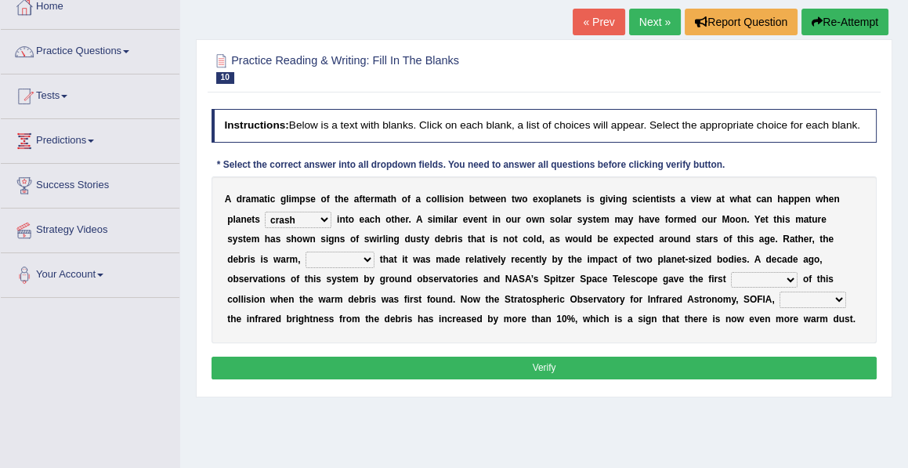
click at [318, 259] on select "reinforcing sentencing forging conducing" at bounding box center [340, 260] width 69 height 16
select select "reinforcing"
click at [306, 252] on select "reinforcing sentencing forging conducing" at bounding box center [340, 260] width 69 height 16
click at [731, 277] on select "pints faints hints taints" at bounding box center [764, 280] width 67 height 16
select select "hints"
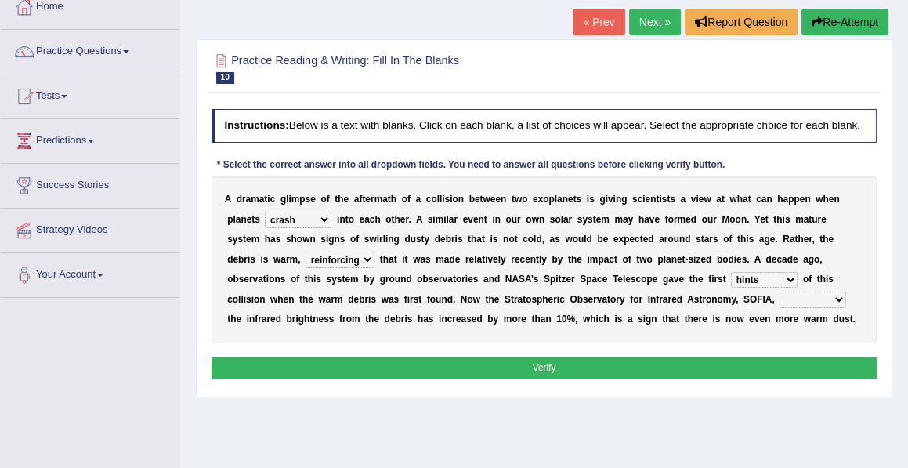
click at [731, 272] on select "pints faints hints taints" at bounding box center [764, 280] width 67 height 16
click at [780, 295] on select "concealed revealed repealed unsealed" at bounding box center [813, 299] width 67 height 16
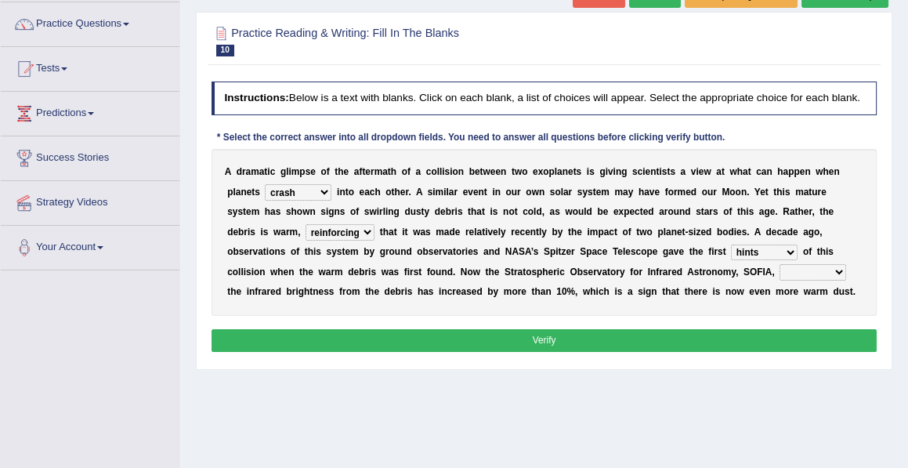
scroll to position [121, 0]
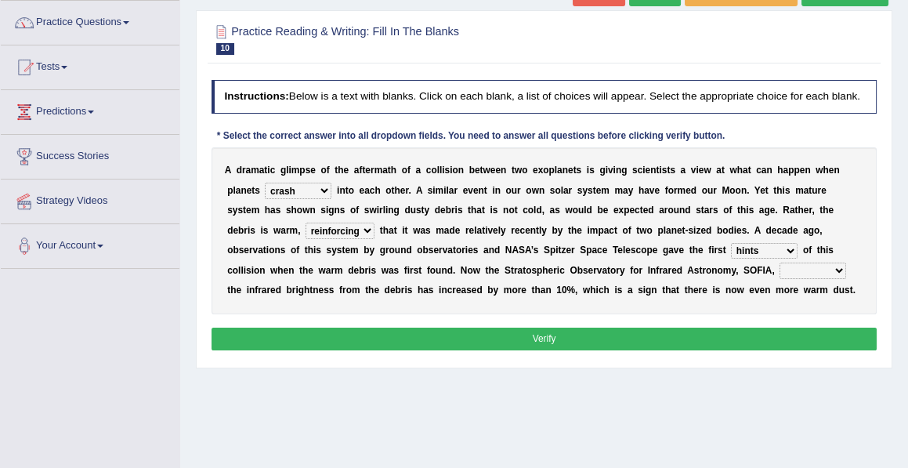
click at [780, 273] on select "concealed revealed repealed unsealed" at bounding box center [813, 270] width 67 height 16
select select "concealed"
click at [780, 262] on select "concealed revealed repealed unsealed" at bounding box center [813, 270] width 67 height 16
click at [534, 340] on button "Verify" at bounding box center [545, 339] width 666 height 23
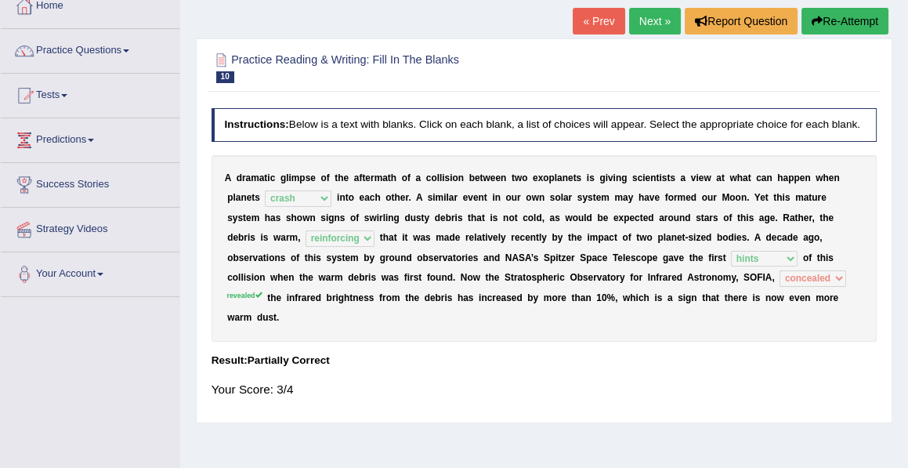
scroll to position [0, 0]
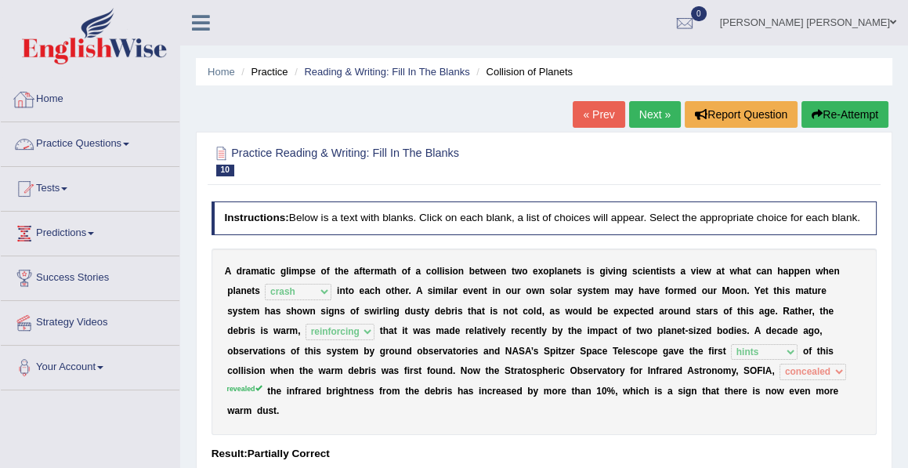
click at [57, 102] on link "Home" at bounding box center [90, 97] width 179 height 39
